Goal: Task Accomplishment & Management: Complete application form

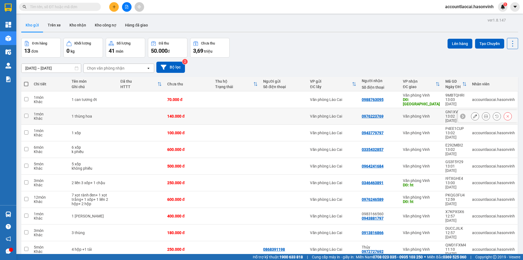
scroll to position [25, 0]
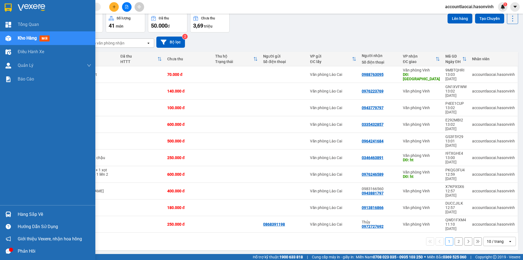
click at [9, 37] on img at bounding box center [8, 38] width 6 height 6
click at [11, 37] on div at bounding box center [9, 39] width 10 height 10
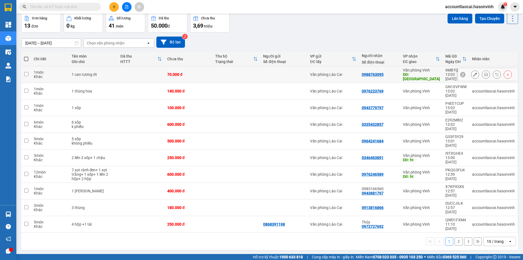
scroll to position [0, 0]
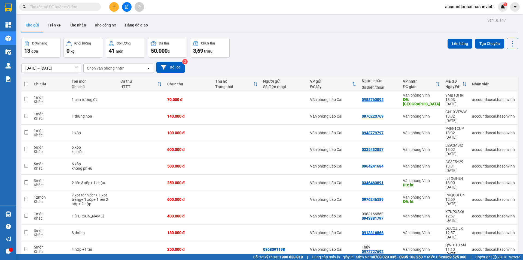
click at [125, 3] on button at bounding box center [127, 7] width 10 height 10
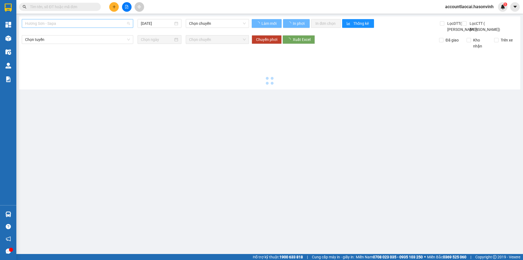
click at [61, 19] on div "Hương Sơn - Sapa" at bounding box center [78, 23] width 112 height 9
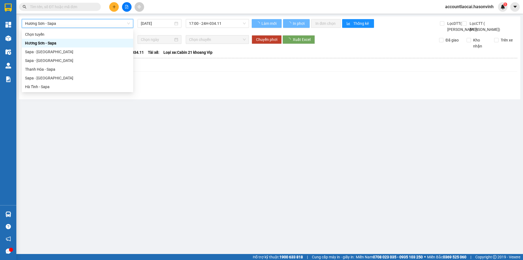
click at [60, 23] on span "Hương Sơn - Sapa" at bounding box center [77, 23] width 105 height 8
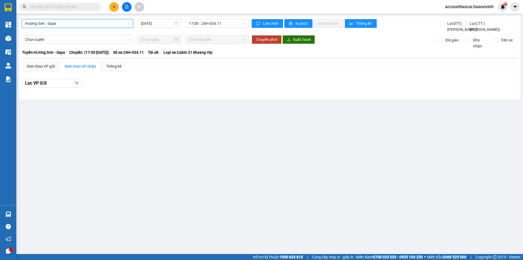
click at [44, 26] on span "Hương Sơn - Sapa" at bounding box center [77, 23] width 105 height 8
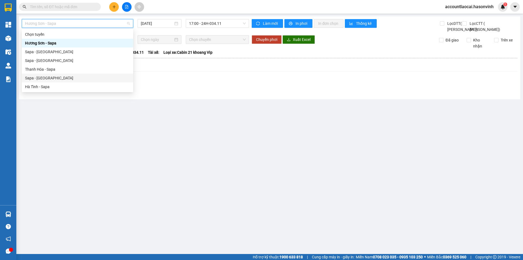
click at [44, 76] on div "Sapa - [GEOGRAPHIC_DATA]" at bounding box center [77, 78] width 105 height 6
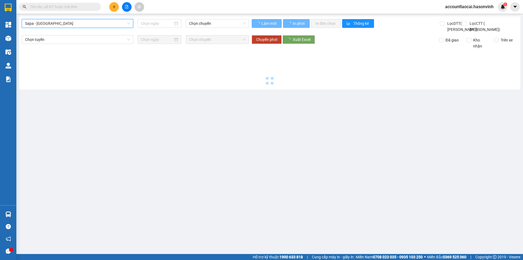
type input "[DATE]"
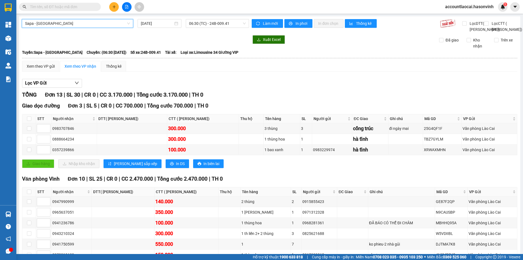
drag, startPoint x: 47, startPoint y: 25, endPoint x: 52, endPoint y: 25, distance: 4.9
click at [47, 25] on span "Sapa - [GEOGRAPHIC_DATA]" at bounding box center [77, 23] width 105 height 8
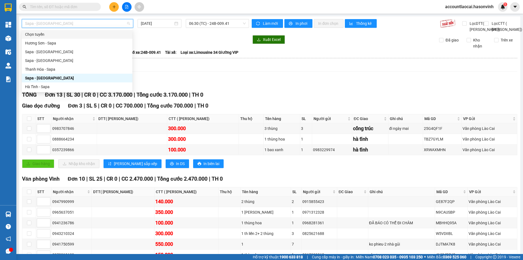
click at [196, 29] on div "Sapa - Hà Tĩnh 15/10/2025 06:30 (TC) - 24B-009.41" at bounding box center [135, 25] width 227 height 13
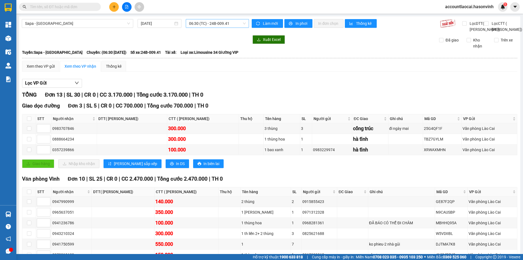
click at [198, 25] on span "06:30 (TC) - 24B-009.41" at bounding box center [217, 23] width 57 height 8
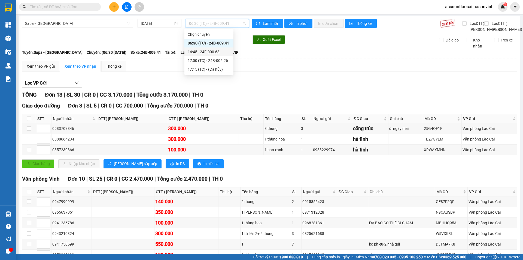
click at [199, 53] on div "16:45 - 24F-000.63" at bounding box center [209, 52] width 43 height 6
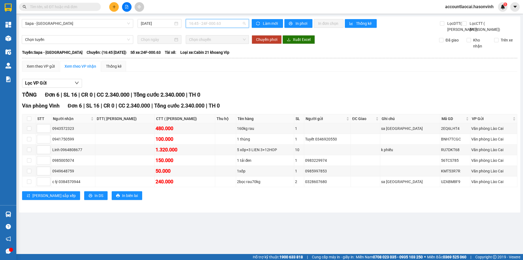
click at [195, 25] on span "16:45 - 24F-000.63" at bounding box center [217, 23] width 57 height 8
click at [203, 59] on div "17:00 (TC) - 24B-005.26" at bounding box center [210, 61] width 43 height 6
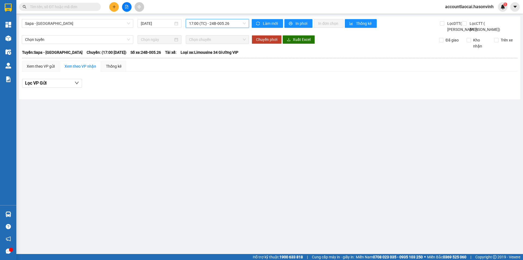
click at [201, 24] on span "17:00 (TC) - 24B-005.26" at bounding box center [217, 23] width 57 height 8
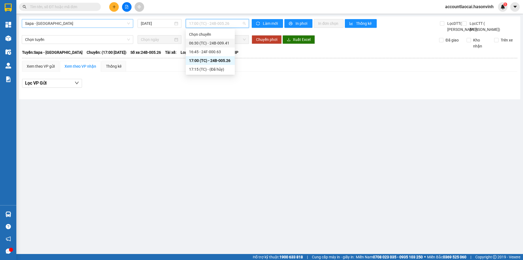
click at [37, 21] on span "Sapa - [GEOGRAPHIC_DATA]" at bounding box center [77, 23] width 105 height 8
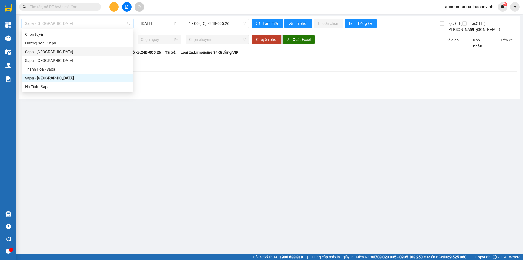
click at [59, 48] on div "Sapa - [GEOGRAPHIC_DATA]" at bounding box center [78, 51] width 112 height 9
type input "[DATE]"
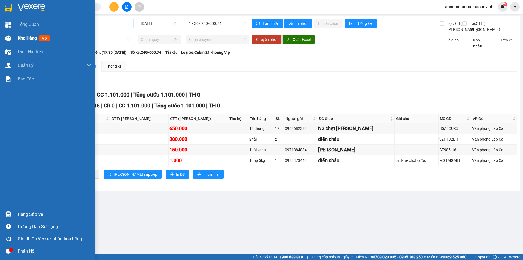
click at [17, 35] on div "Kho hàng mới" at bounding box center [47, 38] width 95 height 14
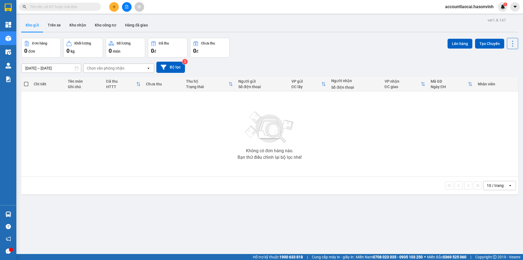
click at [123, 7] on button at bounding box center [127, 7] width 10 height 10
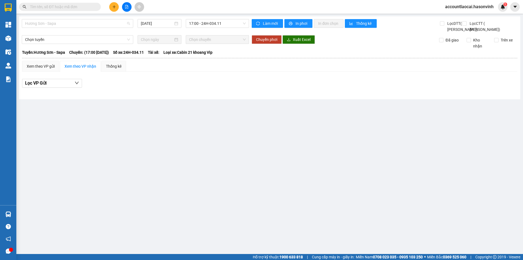
drag, startPoint x: 115, startPoint y: 28, endPoint x: 97, endPoint y: 40, distance: 21.9
click at [115, 28] on div "Hương Sơn - Sapa" at bounding box center [78, 23] width 112 height 9
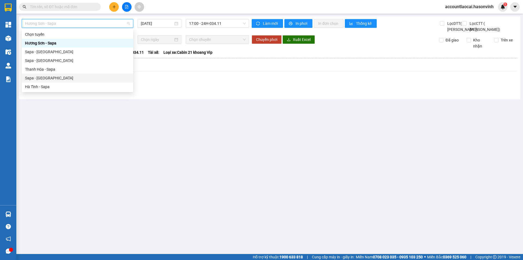
click at [70, 76] on div "Sapa - [GEOGRAPHIC_DATA]" at bounding box center [77, 78] width 105 height 6
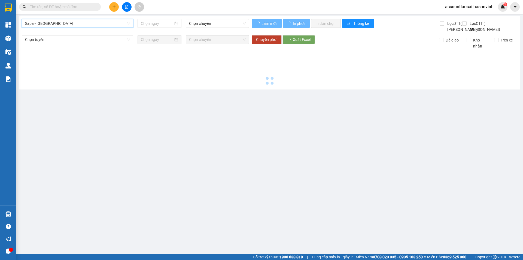
type input "[DATE]"
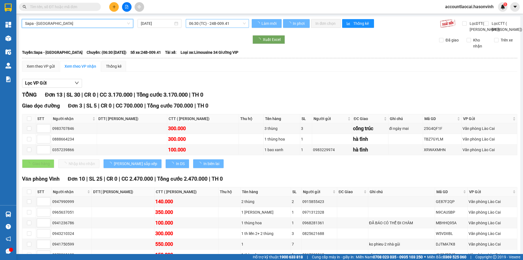
click at [197, 22] on span "06:30 (TC) - 24B-009.41" at bounding box center [217, 23] width 57 height 8
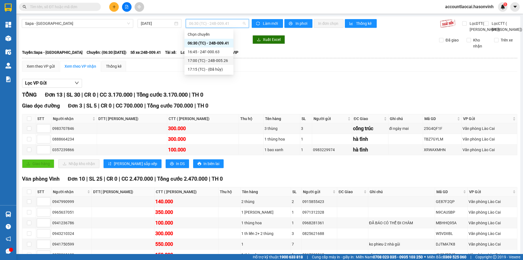
click at [214, 58] on div "17:00 (TC) - 24B-005.26" at bounding box center [209, 61] width 43 height 6
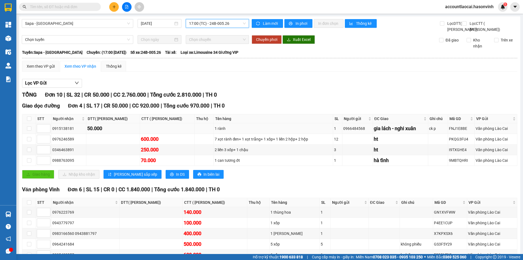
scroll to position [57, 0]
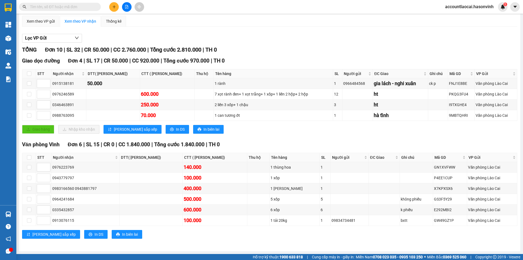
click at [126, 9] on button at bounding box center [127, 7] width 10 height 10
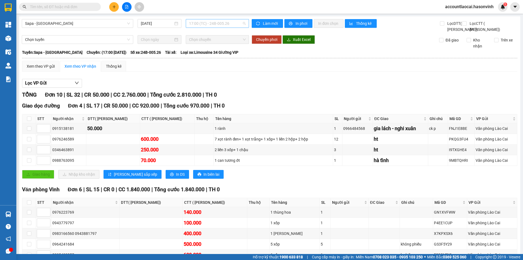
click at [197, 22] on span "17:00 (TC) - 24B-005.26" at bounding box center [217, 23] width 57 height 8
click at [200, 53] on div "16:45 - 24F-000.63" at bounding box center [209, 52] width 43 height 6
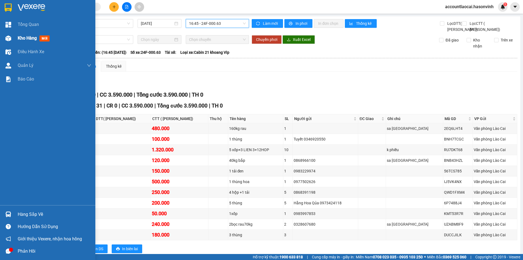
click at [5, 40] on img at bounding box center [8, 38] width 6 height 6
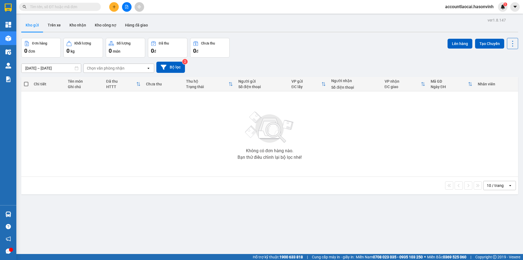
click at [112, 9] on button at bounding box center [114, 7] width 10 height 10
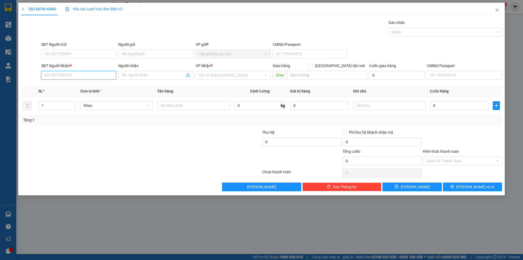
click at [47, 75] on input "SĐT Người Nhận *" at bounding box center [78, 75] width 75 height 9
paste input "0984612428"
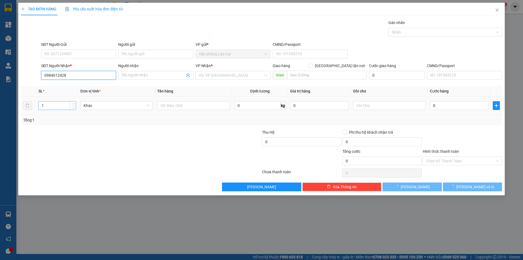
type input "0984612428"
click at [57, 105] on input "1" at bounding box center [57, 105] width 37 height 8
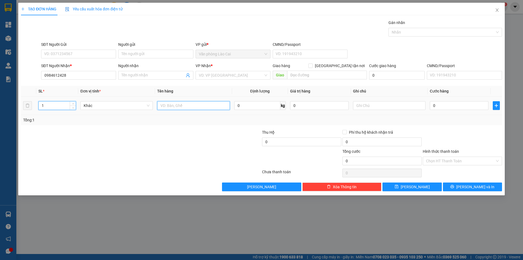
click at [187, 109] on input "text" at bounding box center [193, 105] width 73 height 9
type input "1 xe điện theo người 24B-00526"
click at [446, 105] on input "0" at bounding box center [459, 105] width 59 height 9
type input "5"
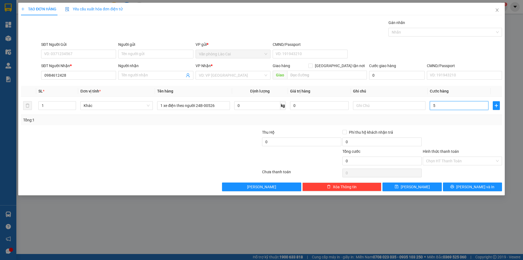
type input "5"
type input "50"
type input "500"
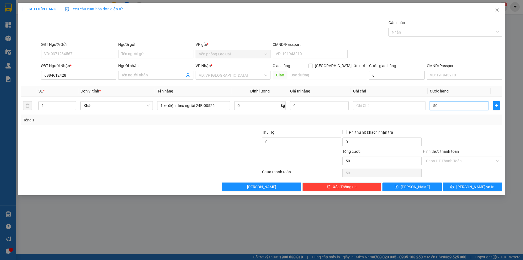
type input "500"
type input "500.000"
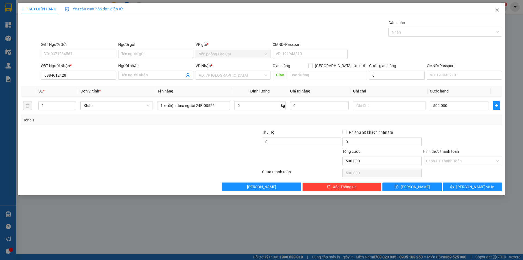
click at [462, 129] on div at bounding box center [463, 138] width 80 height 19
click at [241, 75] on input "search" at bounding box center [231, 75] width 65 height 8
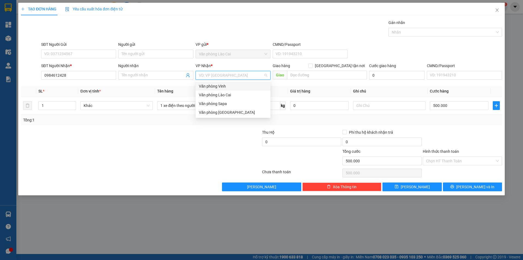
click at [238, 84] on div "Văn phòng Vinh" at bounding box center [233, 86] width 68 height 6
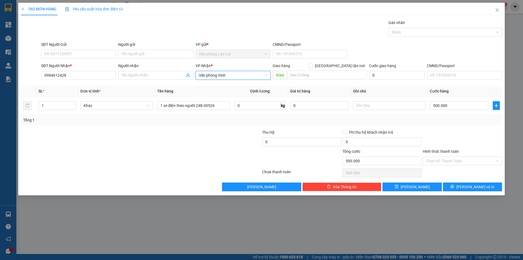
click at [315, 82] on div "Transit Pickup Surcharge Ids Transit Deliver Surcharge Ids Transit Deliver Surc…" at bounding box center [261, 105] width 481 height 171
click at [305, 77] on input "text" at bounding box center [327, 75] width 80 height 9
click at [399, 185] on icon "save" at bounding box center [397, 187] width 4 height 4
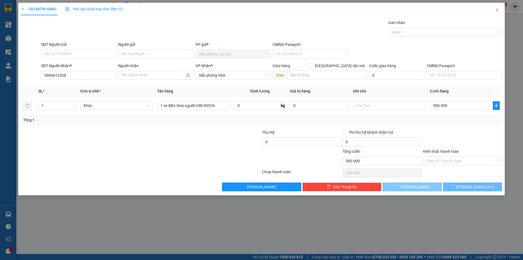
type input "0"
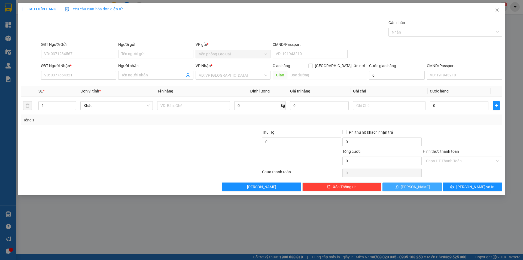
click at [77, 71] on div "SĐT Người Nhận *" at bounding box center [78, 67] width 75 height 8
click at [78, 74] on input "SĐT Người Nhận *" at bounding box center [78, 75] width 75 height 9
paste input "0397115422"
type input "0397115422"
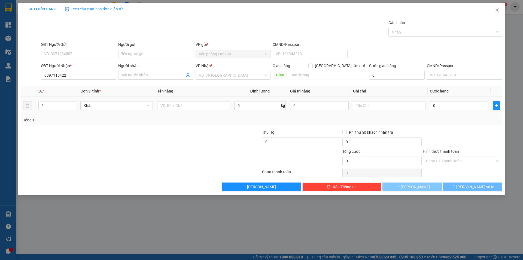
click at [103, 100] on td "Khác" at bounding box center [116, 106] width 77 height 18
click at [198, 107] on input "text" at bounding box center [193, 105] width 73 height 9
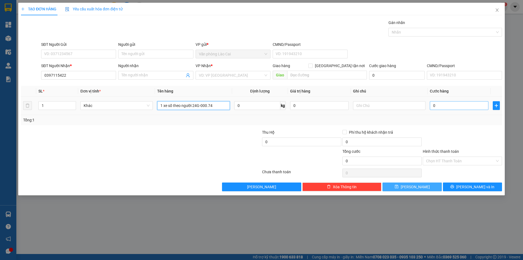
type input "1 xe số theo người 24G-000.74"
click at [436, 109] on input "0" at bounding box center [459, 105] width 59 height 9
type input "5"
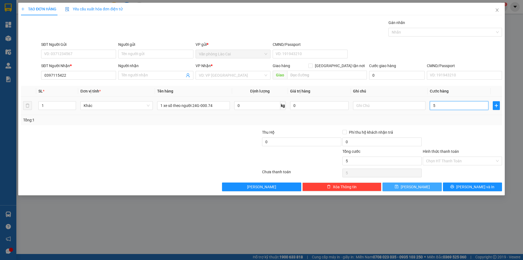
type input "50"
type input "500"
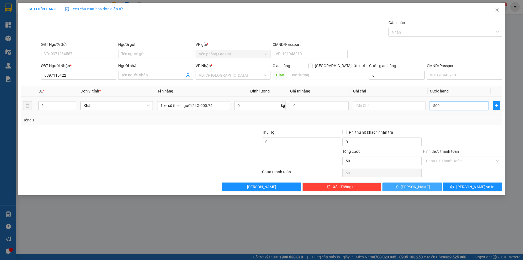
type input "500"
type input "500.000"
click at [449, 132] on div at bounding box center [463, 138] width 80 height 19
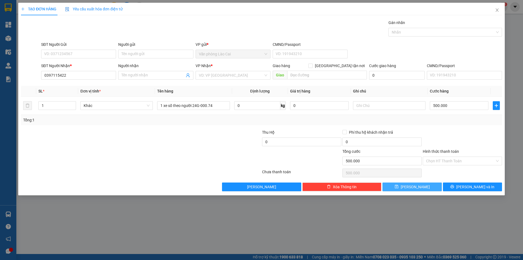
click at [427, 186] on button "Lưu" at bounding box center [412, 186] width 59 height 9
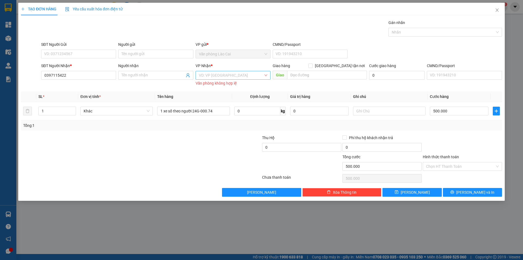
click at [207, 73] on input "search" at bounding box center [231, 75] width 65 height 8
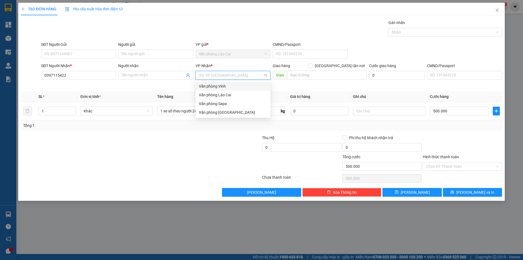
click at [216, 87] on div "Văn phòng Vinh" at bounding box center [233, 86] width 68 height 6
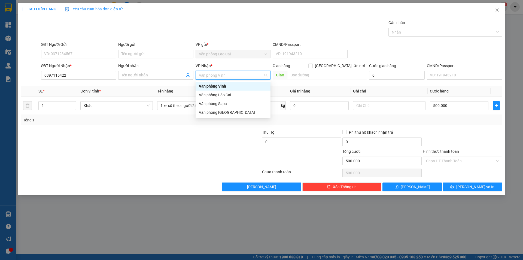
click at [226, 73] on span "Văn phòng Vinh" at bounding box center [233, 75] width 68 height 8
click at [233, 88] on div "Văn phòng Vinh" at bounding box center [233, 86] width 68 height 6
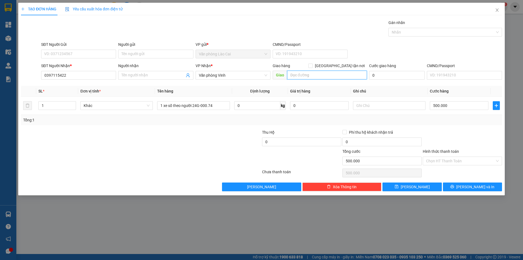
click at [309, 79] on input "text" at bounding box center [327, 75] width 80 height 9
type input "T"
type input "CẦU HỔ"
click at [421, 189] on button "Lưu" at bounding box center [412, 186] width 59 height 9
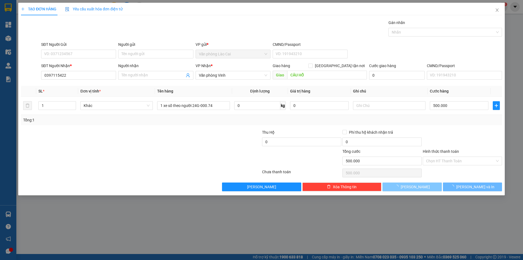
type input "0"
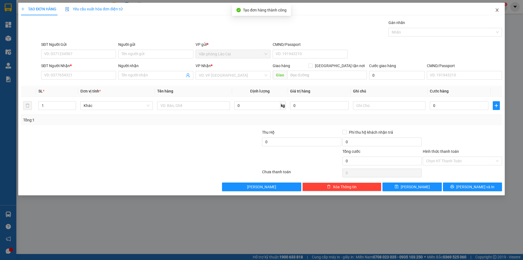
drag, startPoint x: 500, startPoint y: 12, endPoint x: 493, endPoint y: 14, distance: 7.1
click at [499, 11] on span "Close" at bounding box center [497, 10] width 15 height 15
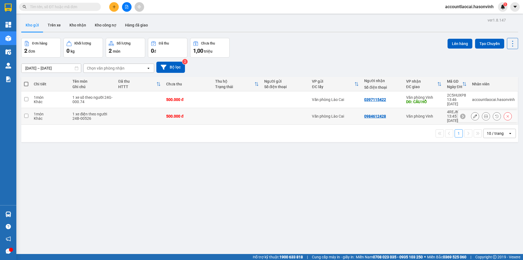
click at [36, 112] on div "1 món" at bounding box center [50, 114] width 33 height 4
checkbox input "true"
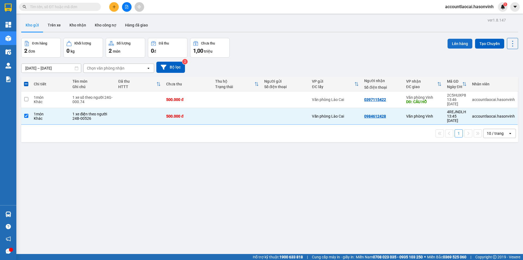
click at [449, 41] on button "Lên hàng" at bounding box center [460, 44] width 25 height 10
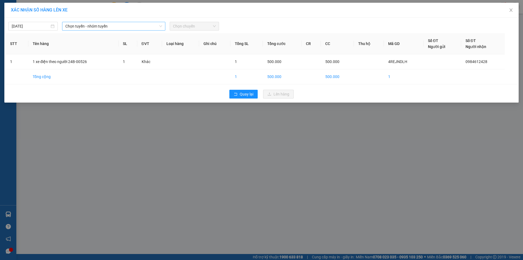
click at [127, 25] on span "Chọn tuyến - nhóm tuyến" at bounding box center [113, 26] width 97 height 8
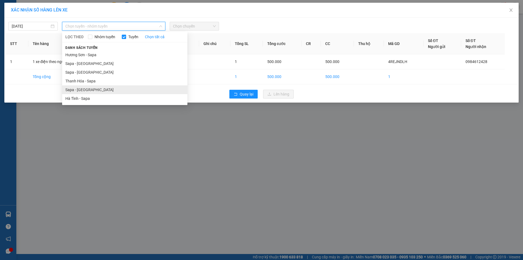
click at [96, 92] on li "Sapa - [GEOGRAPHIC_DATA]" at bounding box center [124, 89] width 125 height 9
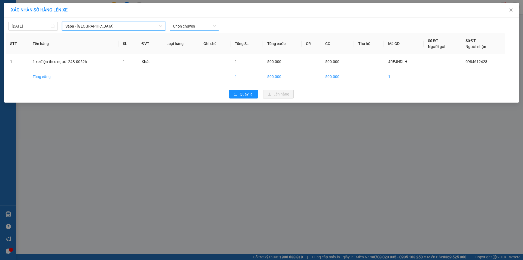
click at [184, 25] on span "Chọn chuyến" at bounding box center [194, 26] width 43 height 8
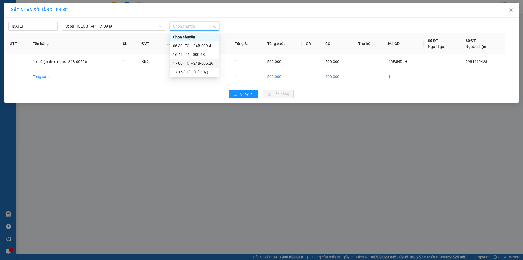
click at [191, 65] on div "17:00 (TC) - 24B-005.26" at bounding box center [194, 63] width 43 height 6
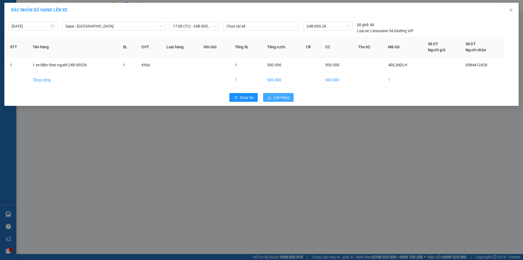
click at [266, 97] on button "Lên hàng" at bounding box center [278, 97] width 31 height 9
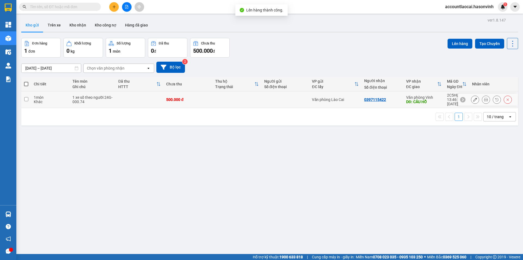
click at [85, 98] on div "1 xe số theo người 24G-000.74" at bounding box center [93, 99] width 40 height 9
checkbox input "true"
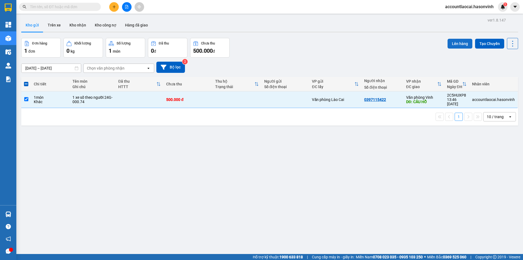
click at [461, 40] on button "Lên hàng" at bounding box center [460, 44] width 25 height 10
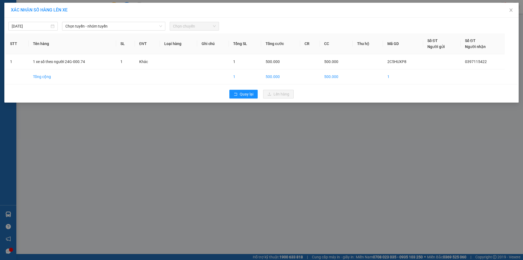
drag, startPoint x: 158, startPoint y: 24, endPoint x: 144, endPoint y: 31, distance: 15.7
click at [156, 26] on span "Chọn tuyến - nhóm tuyến" at bounding box center [113, 26] width 97 height 8
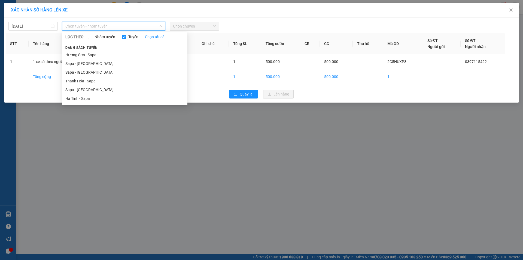
click at [133, 33] on div "LỌC THEO Nhóm tuyến Tuyến Chọn tất cả Danh sách tuyến Hương Sơn - Sapa Sapa - H…" at bounding box center [124, 68] width 125 height 71
click at [96, 61] on li "Sapa - [GEOGRAPHIC_DATA]" at bounding box center [124, 63] width 125 height 9
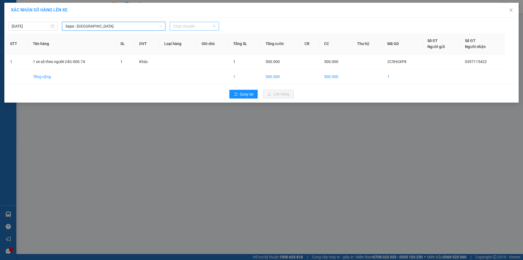
click at [189, 26] on span "Chọn chuyến" at bounding box center [194, 26] width 43 height 8
click at [193, 47] on div "17:30 - 24G-000.74" at bounding box center [194, 46] width 43 height 6
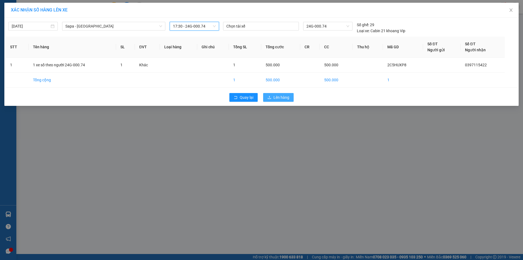
drag, startPoint x: 274, startPoint y: 97, endPoint x: 269, endPoint y: 92, distance: 7.3
click at [274, 97] on span "Lên hàng" at bounding box center [282, 97] width 16 height 6
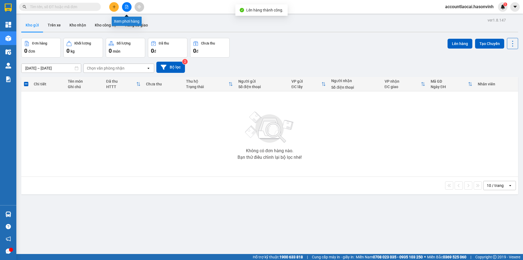
click at [122, 6] on button at bounding box center [127, 7] width 10 height 10
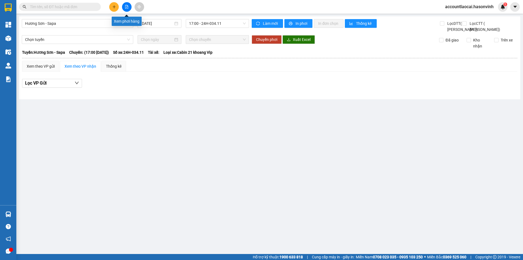
click at [129, 9] on button at bounding box center [127, 7] width 10 height 10
click at [119, 21] on span "Hương Sơn - Sapa" at bounding box center [77, 23] width 105 height 8
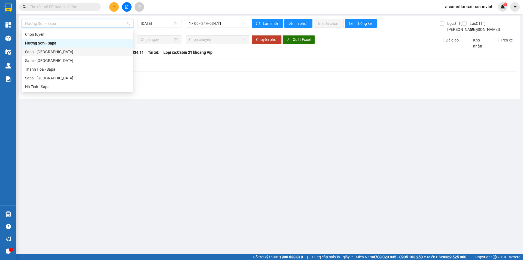
click at [97, 52] on div "Sapa - [GEOGRAPHIC_DATA]" at bounding box center [77, 52] width 105 height 6
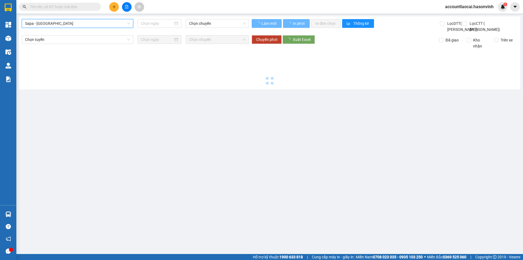
type input "[DATE]"
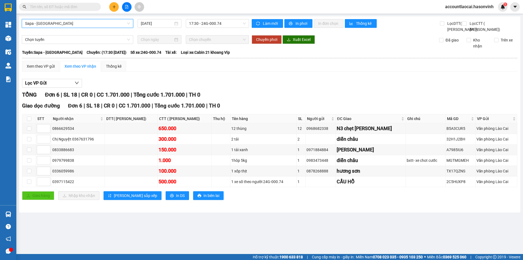
click at [127, 8] on icon "file-add" at bounding box center [127, 7] width 4 height 4
click at [104, 23] on span "Sapa - [GEOGRAPHIC_DATA]" at bounding box center [77, 23] width 105 height 8
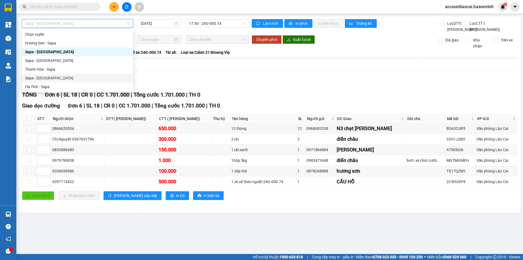
click at [58, 78] on div "Sapa - [GEOGRAPHIC_DATA]" at bounding box center [77, 78] width 105 height 6
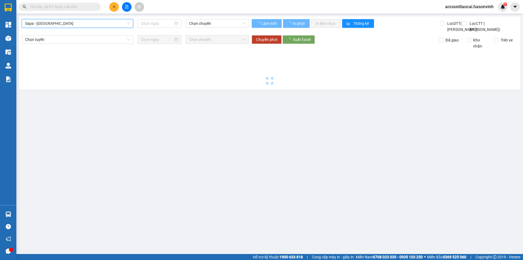
type input "[DATE]"
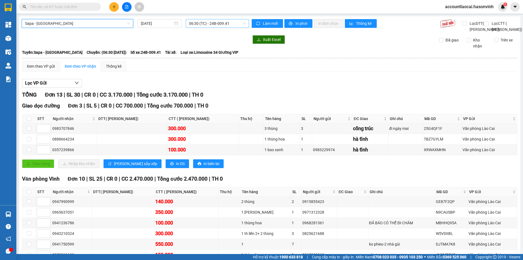
click at [197, 21] on span "06:30 (TC) - 24B-009.41" at bounding box center [217, 23] width 57 height 8
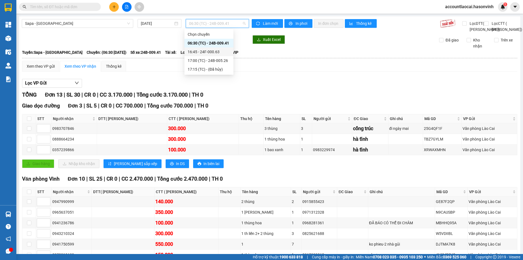
click at [201, 54] on div "16:45 - 24F-000.63" at bounding box center [209, 52] width 43 height 6
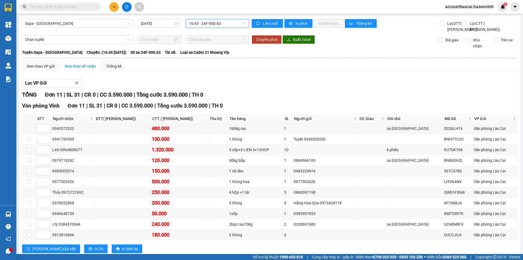
click at [195, 22] on span "16:45 - 24F-000.63" at bounding box center [217, 23] width 57 height 8
click at [222, 58] on div "17:00 (TC) - 24B-005.26" at bounding box center [209, 61] width 43 height 6
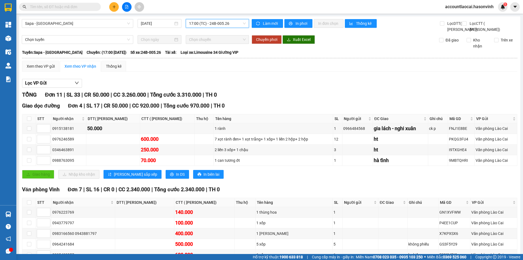
click at [198, 23] on span "17:00 (TC) - 24B-005.26" at bounding box center [217, 23] width 57 height 8
click at [194, 53] on div "16:45 - 24F-000.63" at bounding box center [209, 52] width 43 height 6
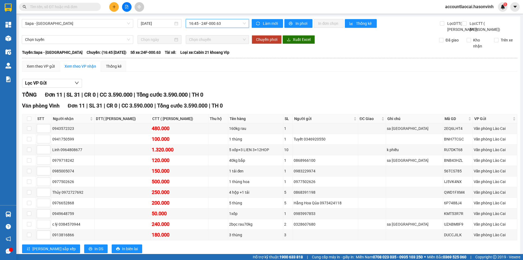
click at [199, 29] on div "Sapa - Hà Tĩnh 15/10/2025 16:45 16:45 - 24F-000.63" at bounding box center [135, 25] width 227 height 13
click at [199, 23] on span "16:45 - 24F-000.63" at bounding box center [217, 23] width 57 height 8
click at [201, 58] on div "17:00 (TC) - 24B-005.26" at bounding box center [209, 61] width 43 height 6
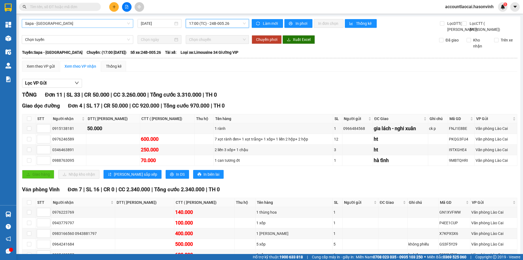
click at [63, 26] on span "Sapa - [GEOGRAPHIC_DATA]" at bounding box center [77, 23] width 105 height 8
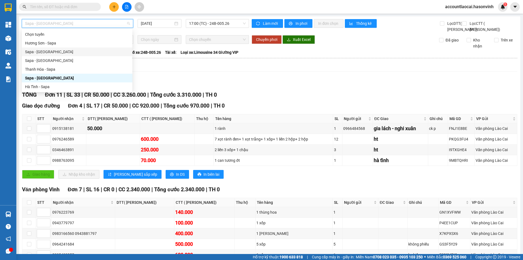
click at [46, 50] on div "Sapa - [GEOGRAPHIC_DATA]" at bounding box center [77, 52] width 104 height 6
type input "[DATE]"
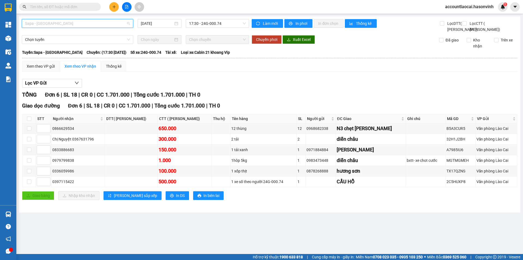
click at [60, 26] on span "Sapa - [GEOGRAPHIC_DATA]" at bounding box center [77, 23] width 105 height 8
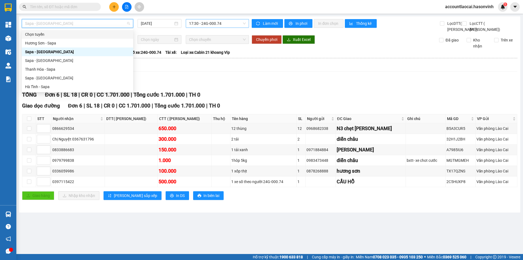
click at [188, 23] on div "17:30 - 24G-000.74" at bounding box center [217, 23] width 63 height 9
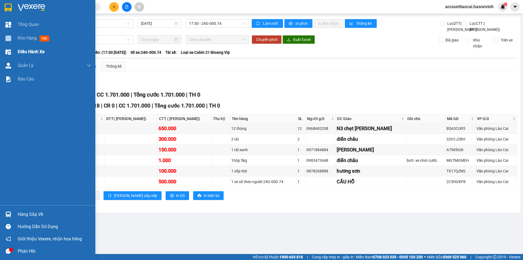
click at [11, 46] on div "Tổng Quan Kho hàng mới Điều hành xe Quản Lý Quản lý chuyến Quản lý khách hàng Q…" at bounding box center [47, 111] width 95 height 187
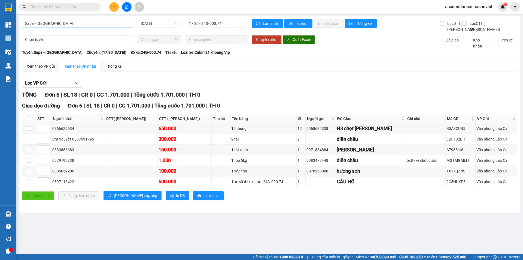
click at [118, 20] on span "Sapa - [GEOGRAPHIC_DATA]" at bounding box center [77, 23] width 105 height 8
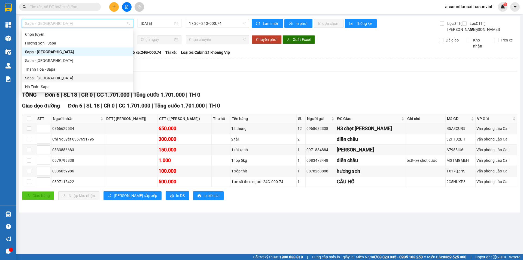
click at [58, 77] on div "Sapa - [GEOGRAPHIC_DATA]" at bounding box center [77, 78] width 105 height 6
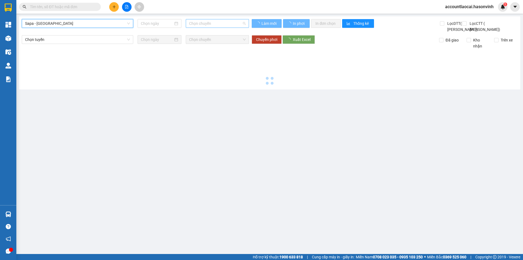
click at [200, 25] on span "Chọn chuyến" at bounding box center [217, 23] width 57 height 8
type input "[DATE]"
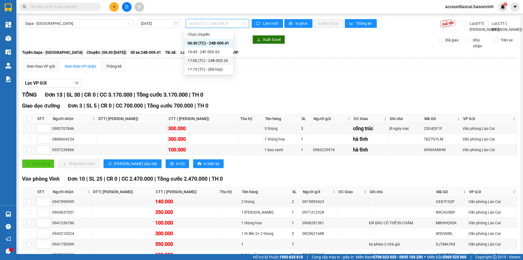
click at [203, 59] on div "17:00 (TC) - 24B-005.26" at bounding box center [209, 61] width 43 height 6
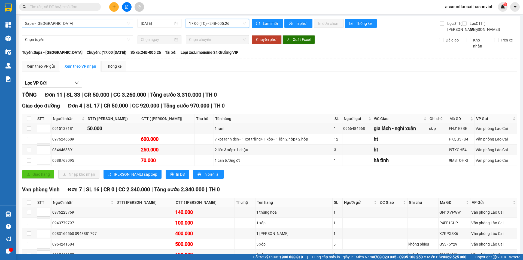
click at [52, 23] on span "Sapa - [GEOGRAPHIC_DATA]" at bounding box center [77, 23] width 105 height 8
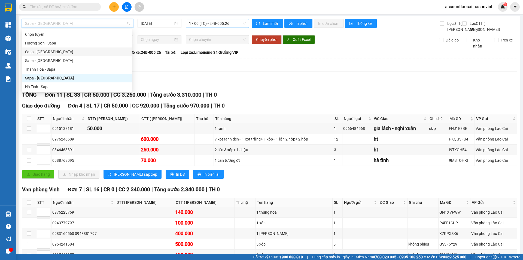
click at [198, 26] on span "17:00 (TC) - 24B-005.26" at bounding box center [217, 23] width 57 height 8
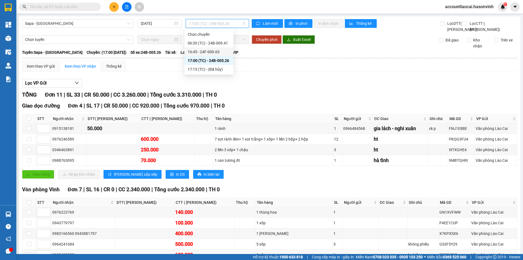
click at [198, 54] on div "16:45 - 24F-000.63" at bounding box center [209, 52] width 43 height 6
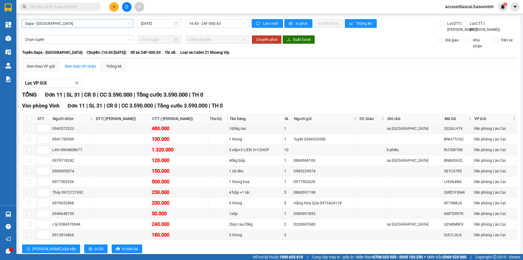
drag, startPoint x: 74, startPoint y: 18, endPoint x: 73, endPoint y: 23, distance: 4.7
click at [74, 19] on div "Sapa - Hà Tĩnh 15/10/2025 16:45 - 24F-000.63 Làm mới In phơi In đơn chọn Thống …" at bounding box center [270, 140] width 502 height 249
click at [73, 23] on span "Sapa - [GEOGRAPHIC_DATA]" at bounding box center [77, 23] width 105 height 8
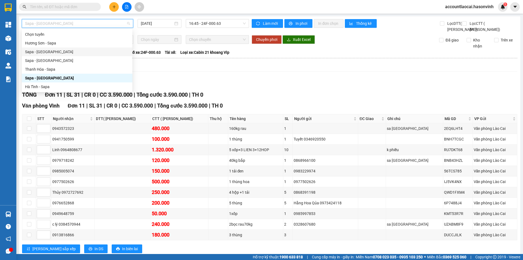
click at [60, 54] on div "Sapa - [GEOGRAPHIC_DATA]" at bounding box center [77, 52] width 104 height 6
type input "[DATE]"
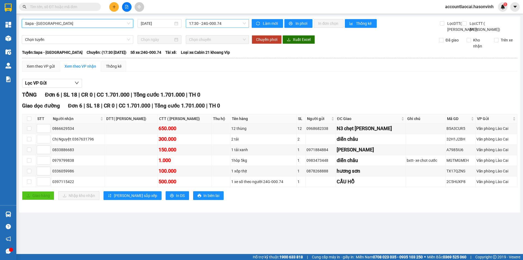
click at [206, 24] on span "17:30 - 24G-000.74" at bounding box center [217, 23] width 57 height 8
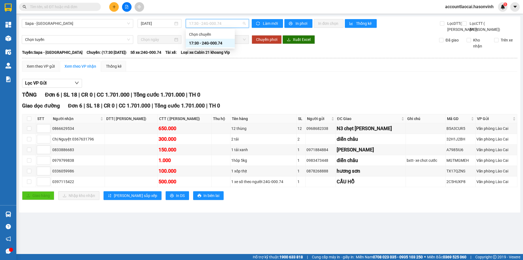
click at [197, 40] on div "17:30 - 24G-000.74" at bounding box center [210, 43] width 49 height 9
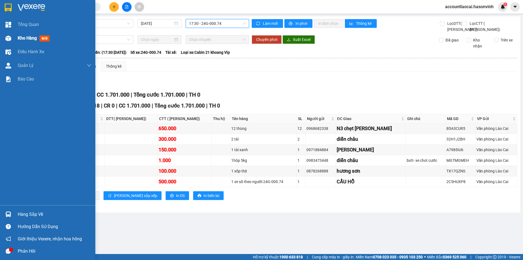
click at [13, 43] on div "Kho hàng mới" at bounding box center [47, 38] width 95 height 14
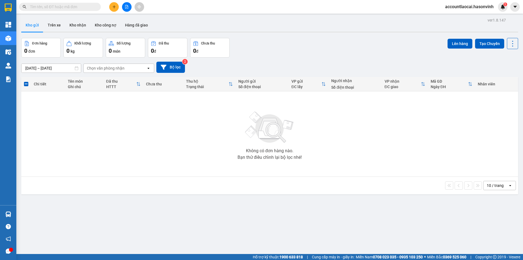
click at [127, 5] on icon "file-add" at bounding box center [127, 7] width 4 height 4
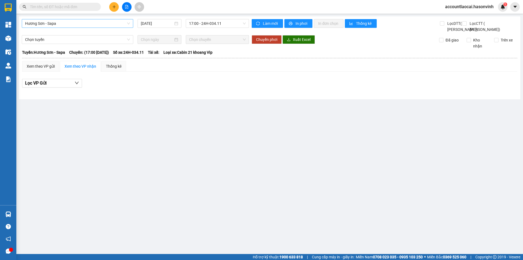
click at [58, 23] on span "Hương Sơn - Sapa" at bounding box center [77, 23] width 105 height 8
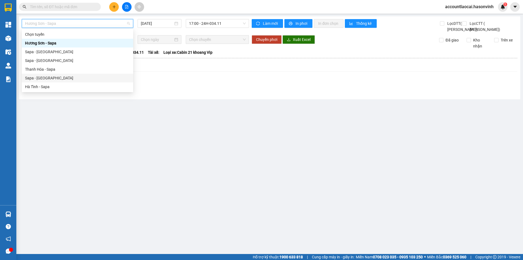
click at [57, 77] on div "Sapa - [GEOGRAPHIC_DATA]" at bounding box center [77, 78] width 105 height 6
type input "[DATE]"
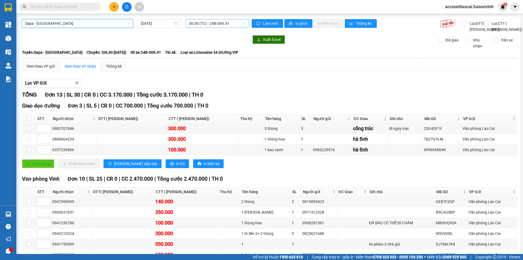
click at [205, 21] on span "06:30 (TC) - 24B-009.41" at bounding box center [217, 23] width 57 height 8
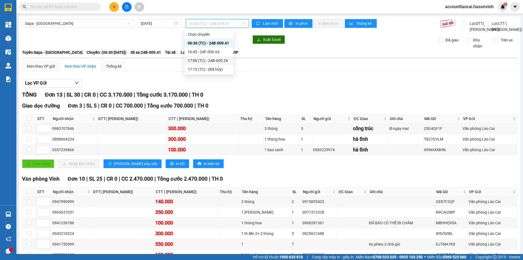
click at [205, 61] on div "17:00 (TC) - 24B-005.26" at bounding box center [209, 61] width 43 height 6
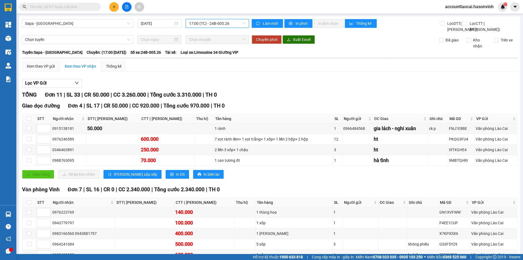
click at [209, 21] on span "17:00 (TC) - 24B-005.26" at bounding box center [217, 23] width 57 height 8
click at [209, 53] on div "16:45 - 24F-000.63" at bounding box center [209, 52] width 43 height 6
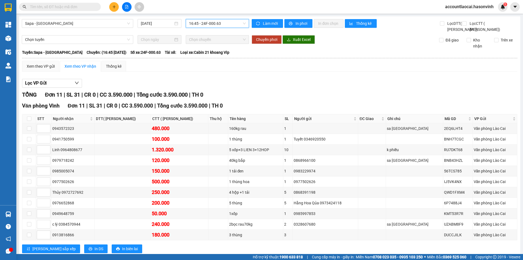
scroll to position [26, 0]
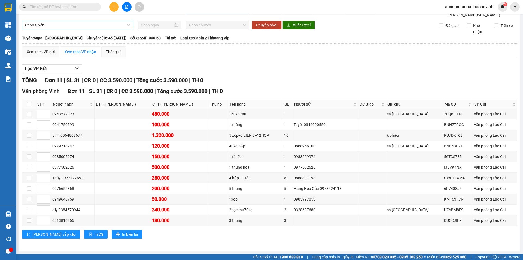
click at [53, 28] on span "Chọn tuyến" at bounding box center [77, 25] width 105 height 8
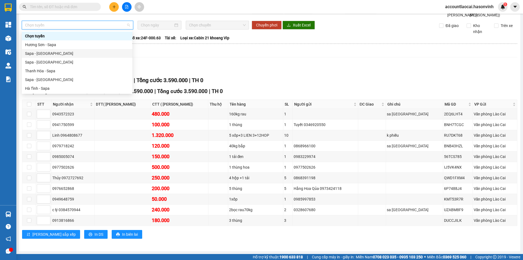
click at [59, 52] on div "Sapa - [GEOGRAPHIC_DATA]" at bounding box center [77, 53] width 104 height 6
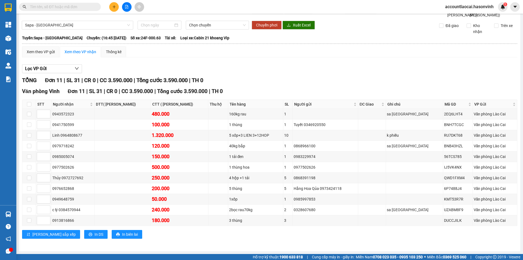
click at [203, 31] on div "Sapa - Hương Sơn Chọn chuyến Chuyển phơi Xuất Excel Đã giao Kho nhận Trên xe" at bounding box center [270, 28] width 496 height 14
click at [202, 26] on span "Chọn chuyến" at bounding box center [217, 25] width 57 height 8
click at [202, 38] on div "Chọn chuyến" at bounding box center [209, 36] width 43 height 6
click at [198, 26] on span "Chọn chuyến" at bounding box center [217, 25] width 57 height 8
click at [199, 25] on span "Chọn chuyến" at bounding box center [217, 25] width 57 height 8
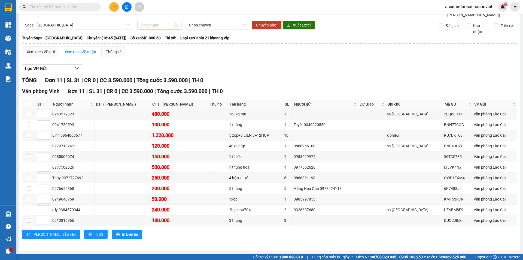
drag, startPoint x: 163, startPoint y: 21, endPoint x: 161, endPoint y: 23, distance: 3.2
click at [163, 22] on div at bounding box center [160, 25] width 44 height 9
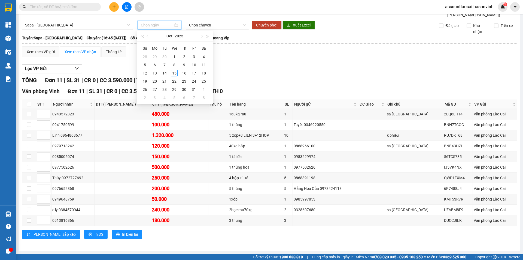
click at [157, 24] on input at bounding box center [157, 25] width 32 height 6
type input "[DATE]"
click at [174, 75] on div "15" at bounding box center [174, 73] width 7 height 7
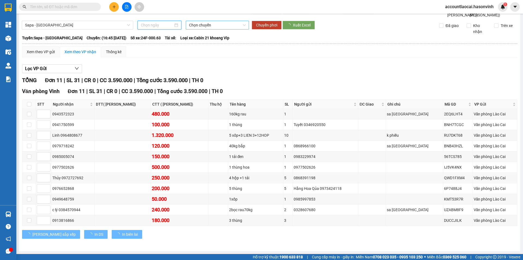
click at [201, 25] on span "Chọn chuyến" at bounding box center [217, 25] width 57 height 8
type input "[DATE]"
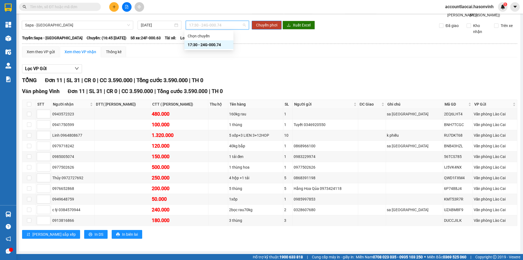
click at [206, 46] on div "17:30 - 24G-000.74" at bounding box center [209, 45] width 43 height 6
click at [62, 20] on div "Sapa - Hà Tĩnh 15/10/2025 16:45 - 24F-000.63 Làm mới In phơi In đơn chọn Thống …" at bounding box center [270, 126] width 502 height 249
click at [60, 27] on span "Sapa - [GEOGRAPHIC_DATA]" at bounding box center [77, 25] width 105 height 8
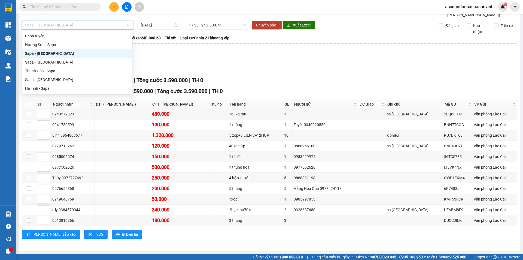
click at [209, 57] on div "Xem theo VP gửi Xem theo VP nhận Thống kê" at bounding box center [270, 51] width 496 height 11
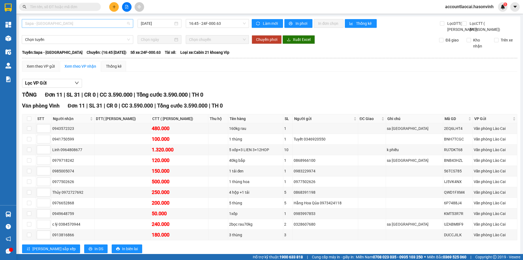
click at [69, 23] on span "Sapa - [GEOGRAPHIC_DATA]" at bounding box center [77, 23] width 105 height 8
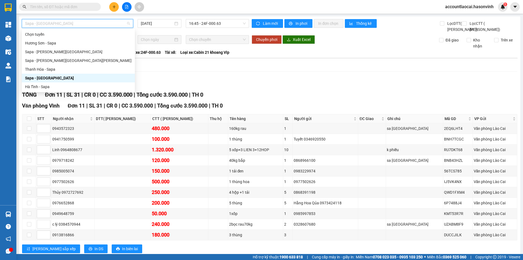
click at [56, 76] on div "Sapa - [GEOGRAPHIC_DATA]" at bounding box center [78, 78] width 107 height 6
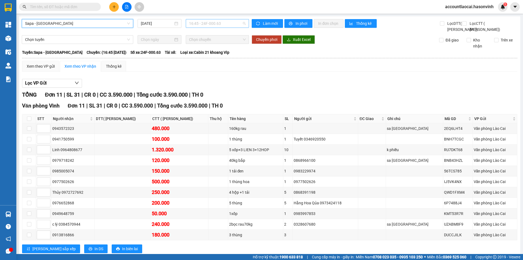
click at [224, 24] on span "16:45 - 24F-000.63" at bounding box center [217, 23] width 57 height 8
drag, startPoint x: 103, startPoint y: 25, endPoint x: 95, endPoint y: 27, distance: 8.8
click at [103, 25] on span "Sapa - [GEOGRAPHIC_DATA]" at bounding box center [77, 23] width 105 height 8
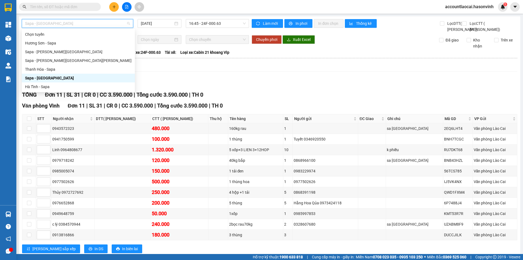
click at [65, 77] on div "Sapa - [GEOGRAPHIC_DATA]" at bounding box center [78, 78] width 107 height 6
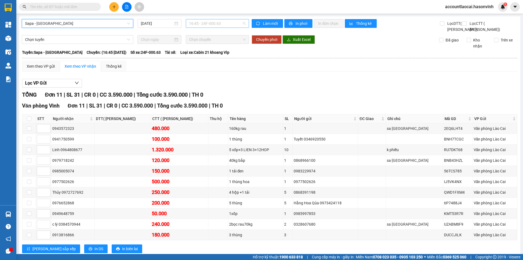
click at [195, 24] on span "16:45 - 24F-000.63" at bounding box center [217, 23] width 57 height 8
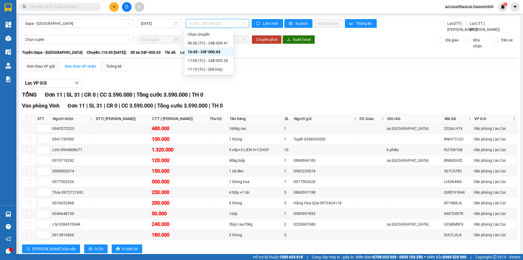
click at [199, 52] on div "16:45 - 24F-000.63" at bounding box center [209, 52] width 43 height 6
click at [210, 26] on span "16:45 - 24F-000.63" at bounding box center [217, 23] width 57 height 8
click at [201, 57] on div "17:00 (TC) - 24B-005.26" at bounding box center [209, 60] width 49 height 9
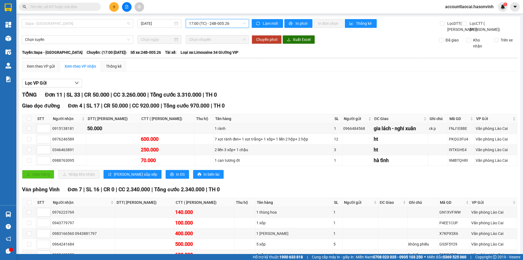
drag, startPoint x: 81, startPoint y: 24, endPoint x: 73, endPoint y: 35, distance: 13.6
click at [81, 23] on span "Sapa - [GEOGRAPHIC_DATA]" at bounding box center [77, 23] width 105 height 8
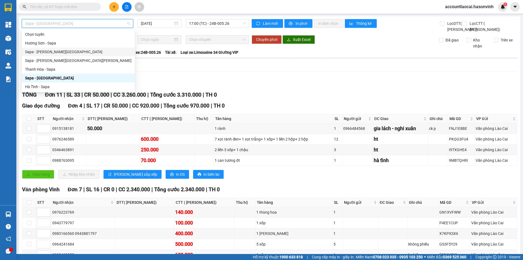
click at [59, 52] on div "Sapa - [GEOGRAPHIC_DATA]" at bounding box center [78, 52] width 107 height 6
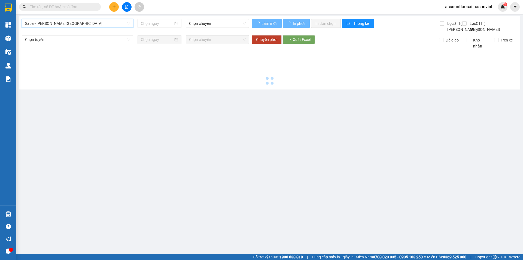
type input "[DATE]"
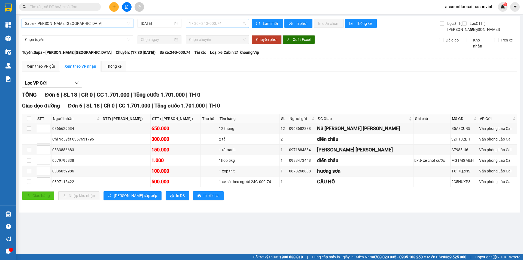
click at [228, 25] on span "17:30 - 24G-000.74" at bounding box center [217, 23] width 57 height 8
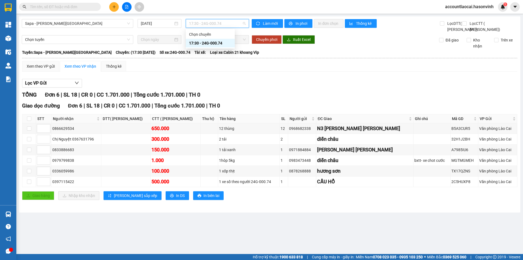
click at [217, 44] on div "17:30 - 24G-000.74" at bounding box center [210, 43] width 43 height 6
click at [87, 24] on span "Sapa - [GEOGRAPHIC_DATA]" at bounding box center [77, 23] width 105 height 8
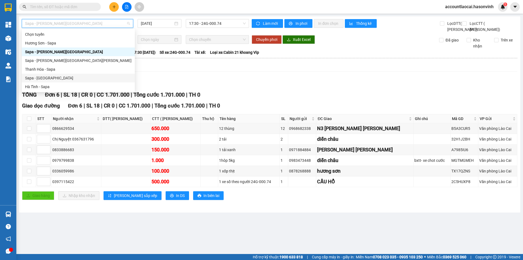
click at [46, 76] on div "Sapa - [GEOGRAPHIC_DATA]" at bounding box center [78, 78] width 107 height 6
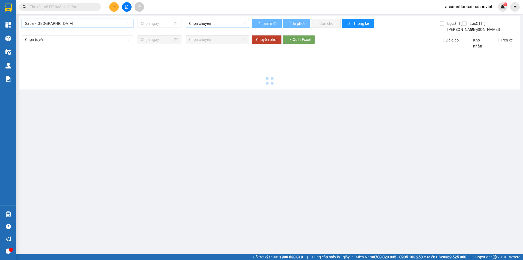
type input "[DATE]"
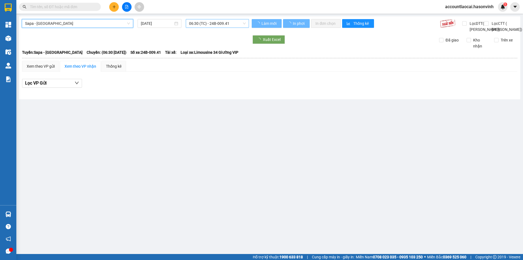
click at [198, 24] on span "06:30 (TC) - 24B-009.41" at bounding box center [217, 23] width 57 height 8
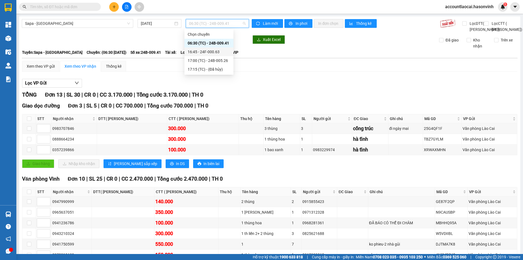
click at [197, 56] on div "16:45 - 24F-000.63" at bounding box center [209, 51] width 49 height 9
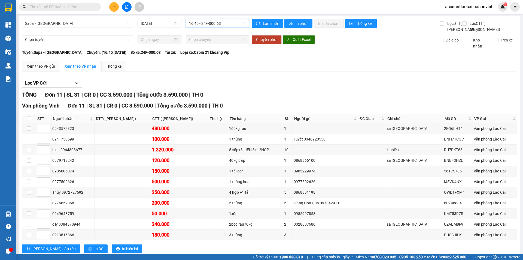
click at [200, 22] on span "16:45 - 24F-000.63" at bounding box center [217, 23] width 57 height 8
click at [207, 57] on div "17:00 (TC) - 24B-005.26" at bounding box center [209, 60] width 49 height 9
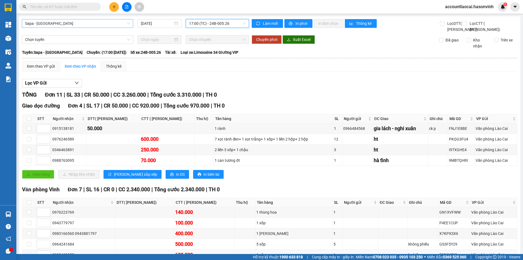
click at [62, 25] on span "Sapa - [GEOGRAPHIC_DATA]" at bounding box center [77, 23] width 105 height 8
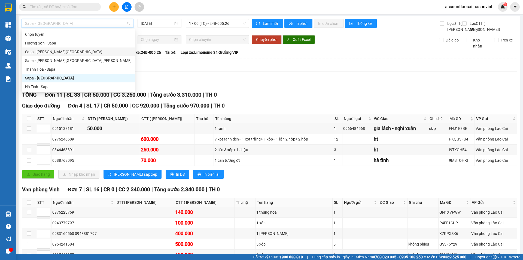
click at [62, 55] on div "Sapa - [GEOGRAPHIC_DATA]" at bounding box center [78, 52] width 107 height 6
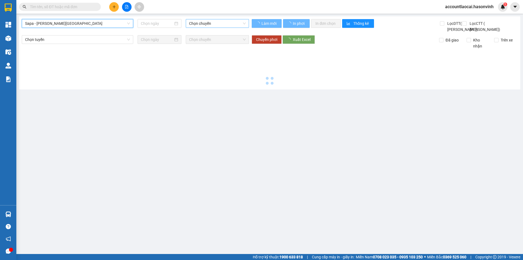
click at [199, 23] on span "Chọn chuyến" at bounding box center [217, 23] width 57 height 8
type input "[DATE]"
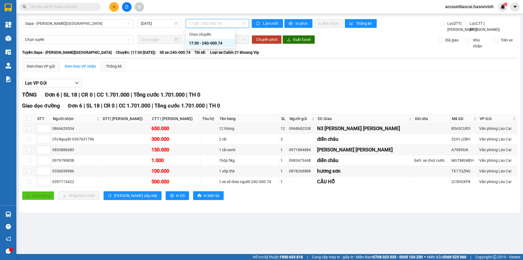
click at [202, 43] on div "17:30 - 24G-000.74" at bounding box center [210, 43] width 43 height 6
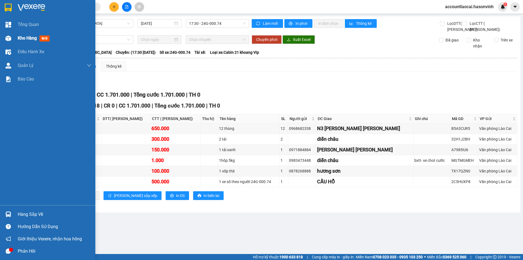
click at [37, 43] on div "Kho hàng mới" at bounding box center [55, 38] width 74 height 14
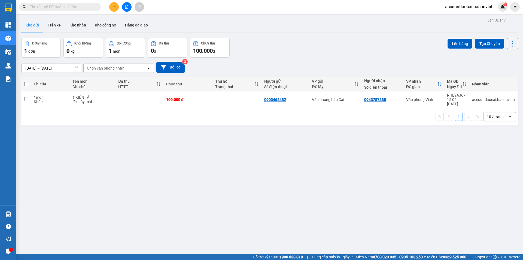
click at [129, 8] on button at bounding box center [127, 7] width 10 height 10
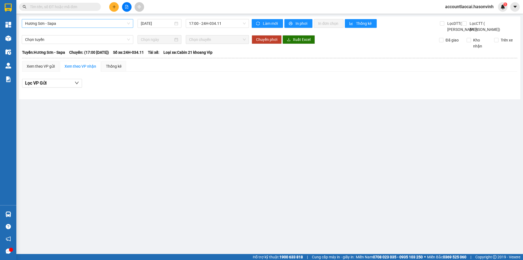
click at [66, 21] on span "Hương Sơn - Sapa" at bounding box center [77, 23] width 105 height 8
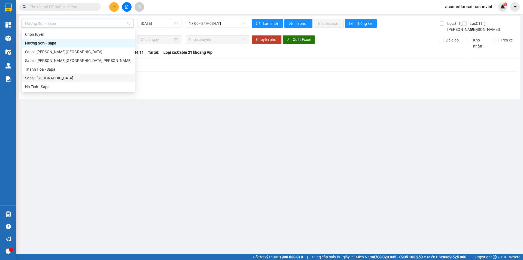
click at [72, 78] on div "Sapa - [GEOGRAPHIC_DATA]" at bounding box center [78, 78] width 107 height 6
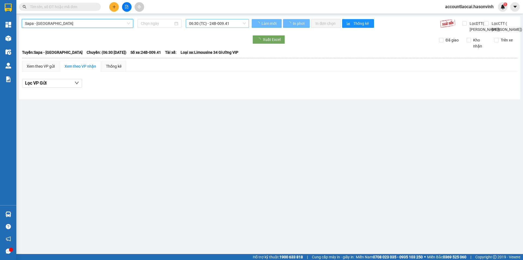
type input "[DATE]"
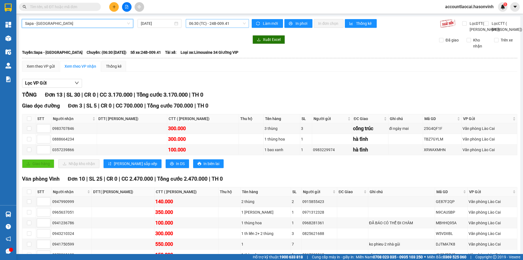
click at [219, 24] on span "06:30 (TC) - 24B-009.41" at bounding box center [217, 23] width 57 height 8
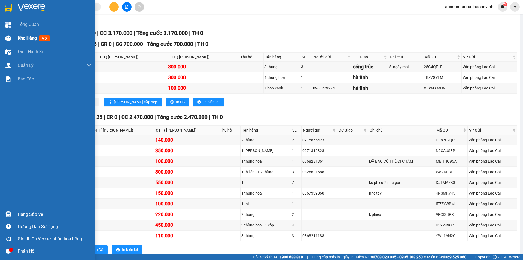
click at [5, 37] on img at bounding box center [8, 38] width 6 height 6
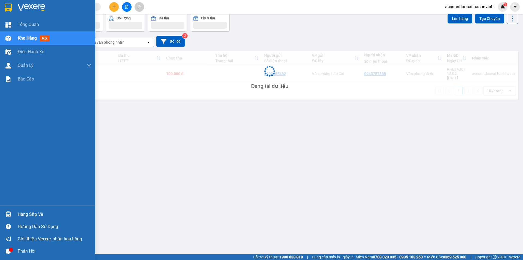
scroll to position [25, 0]
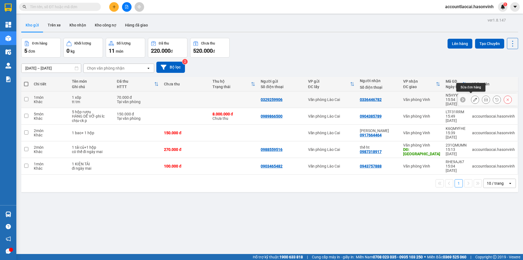
click at [474, 98] on icon at bounding box center [476, 100] width 4 height 4
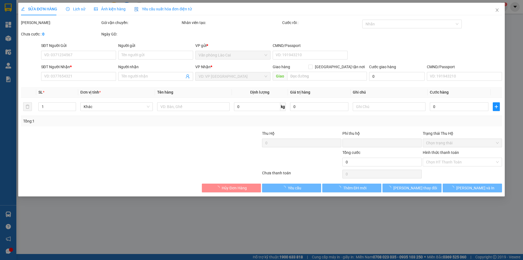
type input "0329259906"
type input "0336446782"
type input "0"
type input "70.000"
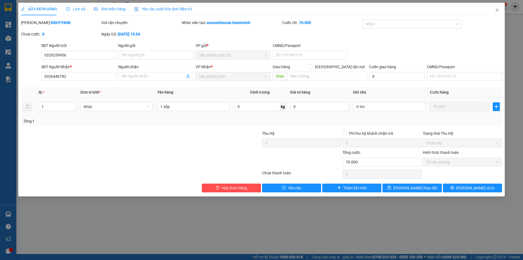
click at [189, 112] on div "1 xốp" at bounding box center [193, 106] width 73 height 11
click at [185, 106] on input "1 xốp" at bounding box center [193, 106] width 73 height 9
type input "1 xốp THỊT"
click at [428, 189] on button "Lưu thay đổi" at bounding box center [412, 187] width 59 height 9
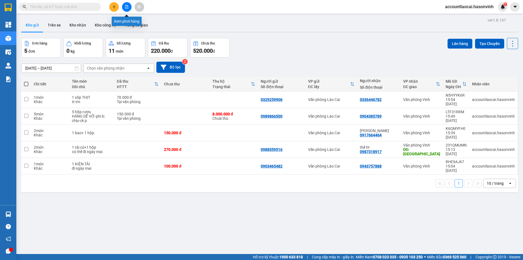
click at [128, 5] on button at bounding box center [127, 7] width 10 height 10
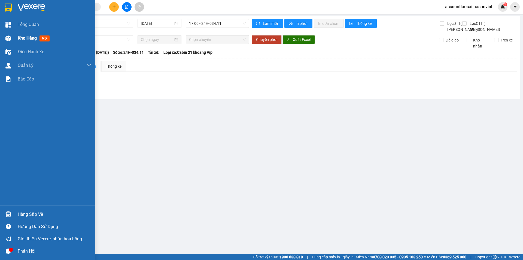
click at [7, 39] on img at bounding box center [8, 38] width 6 height 6
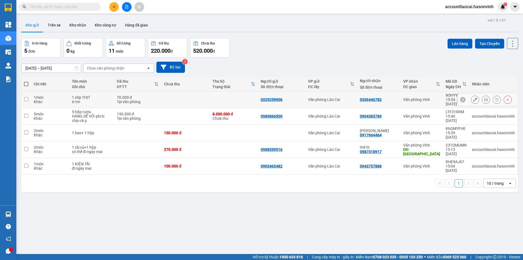
click at [58, 100] on div "Khác" at bounding box center [50, 102] width 33 height 4
checkbox input "true"
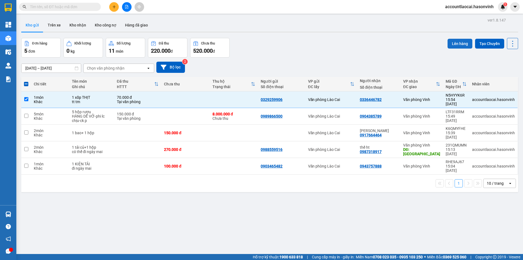
click at [448, 43] on button "Lên hàng" at bounding box center [460, 44] width 25 height 10
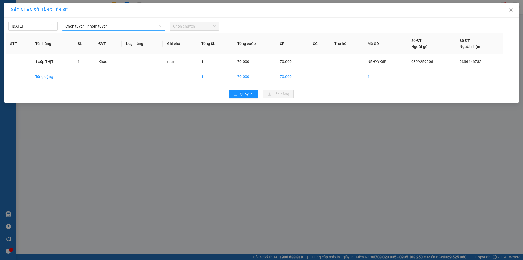
click at [154, 26] on span "Chọn tuyến - nhóm tuyến" at bounding box center [113, 26] width 97 height 8
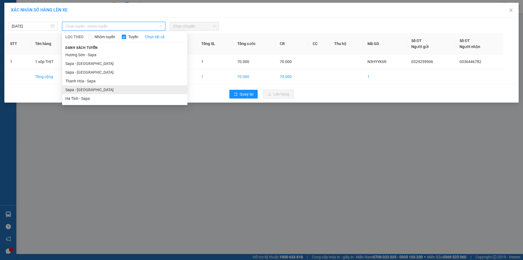
click at [103, 92] on li "Sapa - [GEOGRAPHIC_DATA]" at bounding box center [124, 89] width 125 height 9
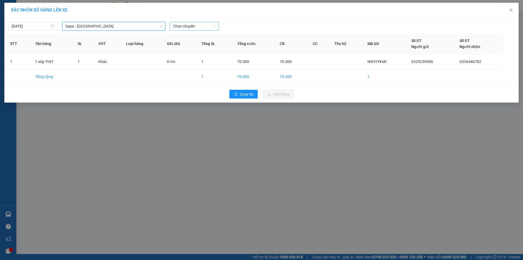
click at [181, 23] on span "Chọn chuyến" at bounding box center [194, 26] width 43 height 8
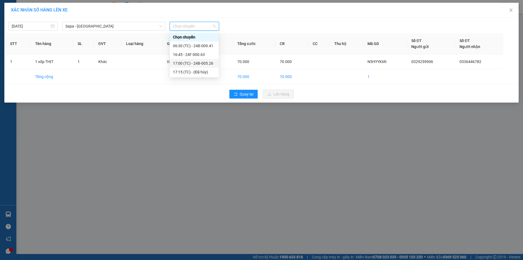
click at [197, 62] on div "17:00 (TC) - 24B-005.26" at bounding box center [194, 63] width 43 height 6
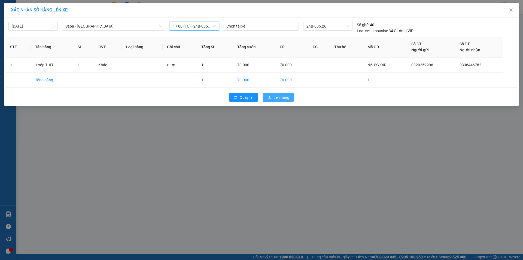
click at [283, 95] on span "Lên hàng" at bounding box center [282, 97] width 16 height 6
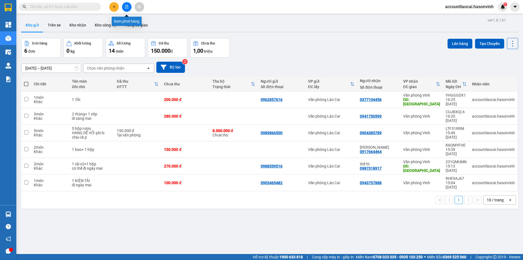
click at [123, 8] on button at bounding box center [127, 7] width 10 height 10
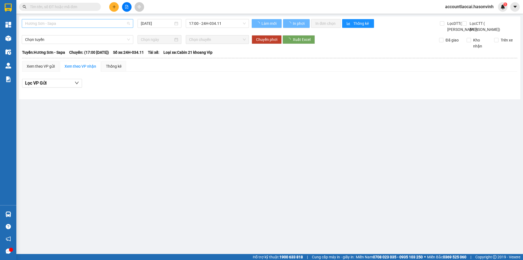
click at [53, 24] on span "Hương Sơn - Sapa" at bounding box center [77, 23] width 105 height 8
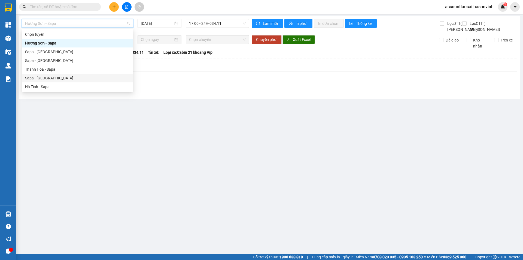
click at [69, 81] on div "Sapa - [GEOGRAPHIC_DATA]" at bounding box center [78, 78] width 112 height 9
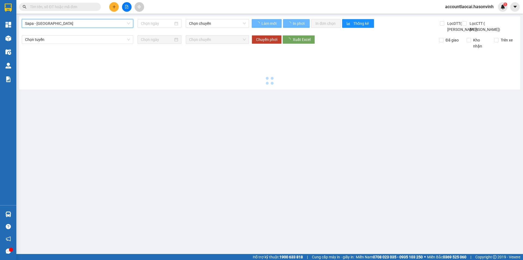
type input "[DATE]"
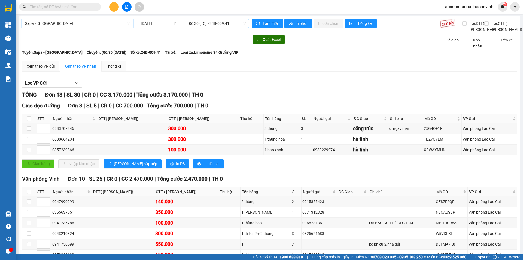
click at [194, 24] on span "06:30 (TC) - 24B-009.41" at bounding box center [217, 23] width 57 height 8
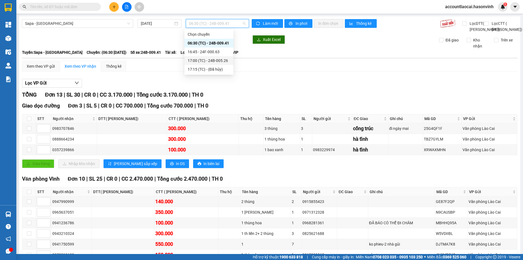
click at [199, 61] on div "17:00 (TC) - 24B-005.26" at bounding box center [209, 61] width 43 height 6
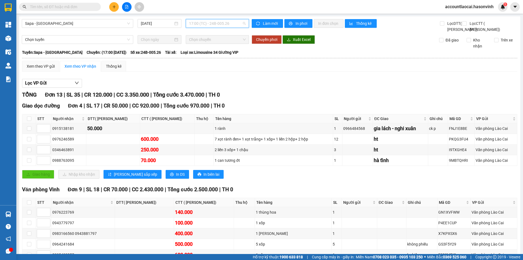
click at [198, 27] on span "17:00 (TC) - 24B-005.26" at bounding box center [217, 23] width 57 height 8
click at [77, 31] on div "Sapa - [GEOGRAPHIC_DATA] [DATE] 17:00 (TC) - 24B-005.26" at bounding box center [135, 25] width 227 height 13
click at [75, 23] on span "Sapa - [GEOGRAPHIC_DATA]" at bounding box center [77, 23] width 105 height 8
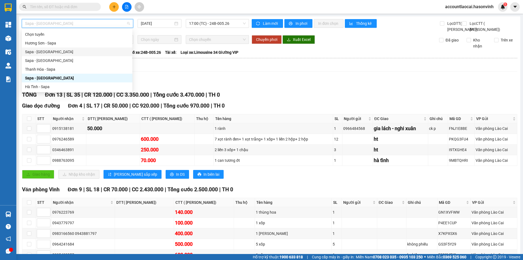
click at [74, 50] on div "Sapa - [GEOGRAPHIC_DATA]" at bounding box center [77, 52] width 104 height 6
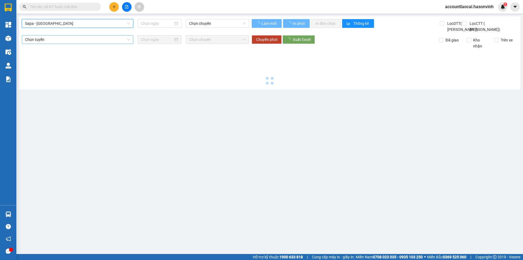
type input "[DATE]"
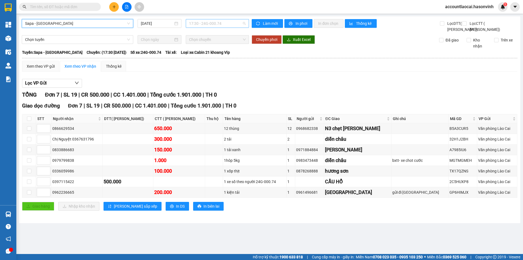
click at [203, 22] on span "17:30 - 24G-000.74" at bounding box center [217, 23] width 57 height 8
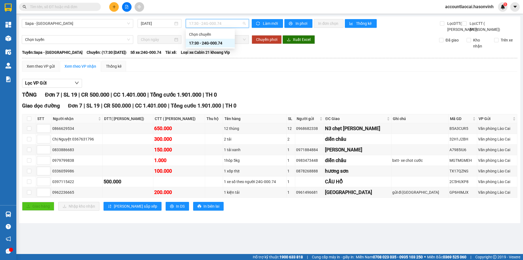
click at [204, 46] on div "17:30 - 24G-000.74" at bounding box center [210, 43] width 43 height 6
